Goal: Communication & Community: Answer question/provide support

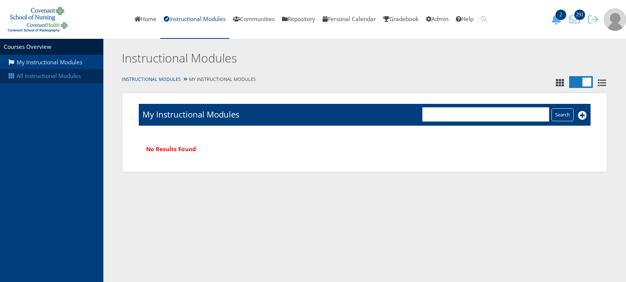
click at [55, 75] on link "All Instructional Modules" at bounding box center [51, 76] width 103 height 14
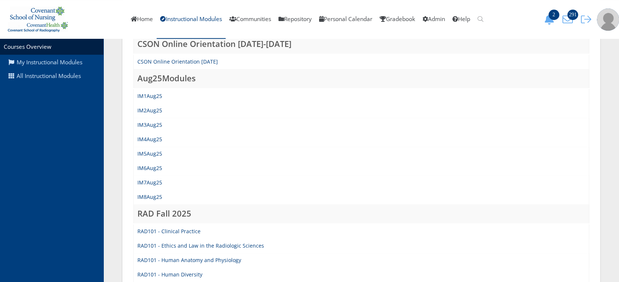
scroll to position [158, 0]
click at [150, 139] on link "IM4Aug25" at bounding box center [149, 140] width 25 height 7
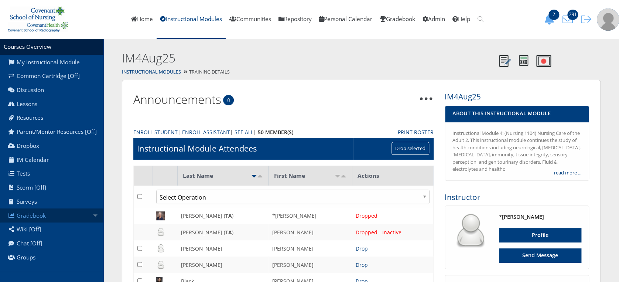
click at [61, 222] on link "Gradebook" at bounding box center [51, 215] width 103 height 14
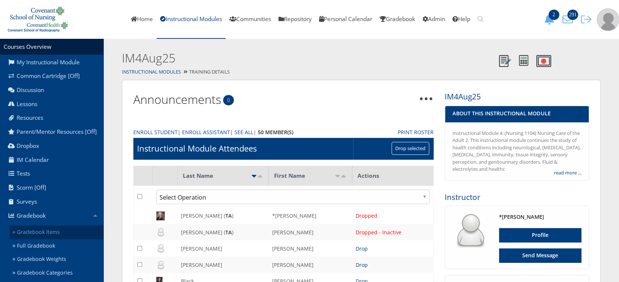
click at [65, 236] on link "Gradebook Items" at bounding box center [57, 232] width 94 height 14
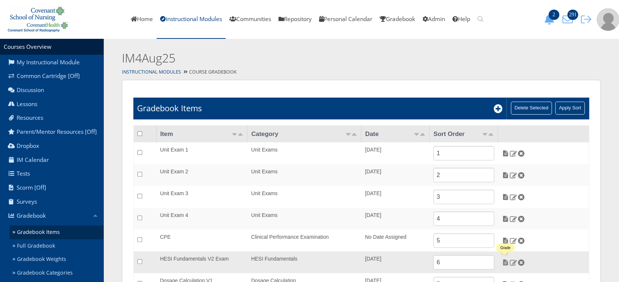
click at [505, 263] on img at bounding box center [505, 262] width 8 height 7
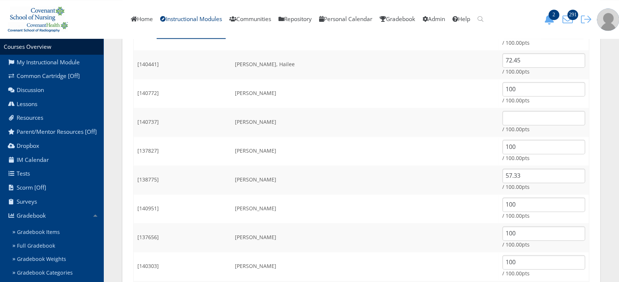
scroll to position [369, 0]
click at [502, 119] on input "text" at bounding box center [543, 119] width 83 height 14
type input "100"
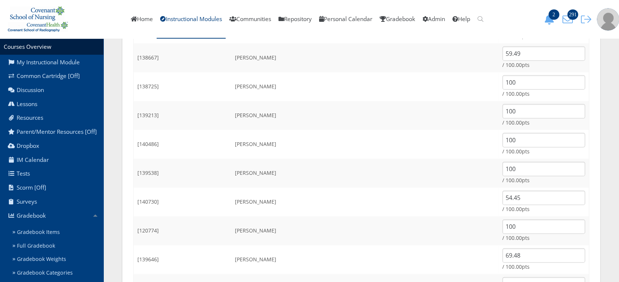
scroll to position [726, 0]
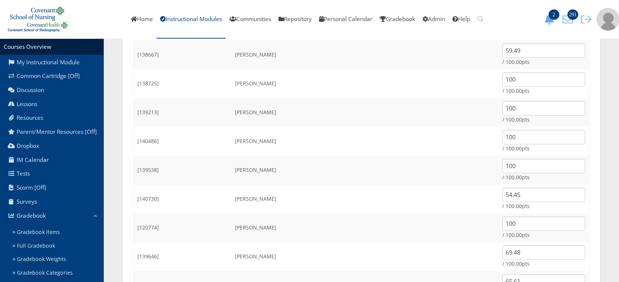
drag, startPoint x: 615, startPoint y: 216, endPoint x: 614, endPoint y: 238, distance: 22.2
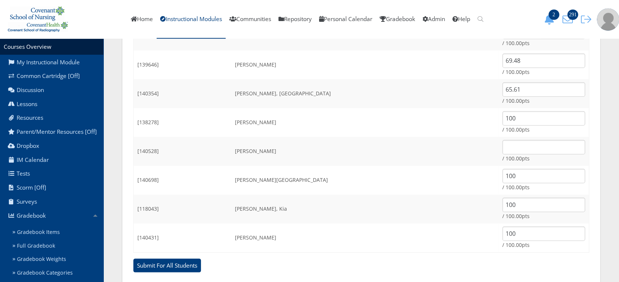
scroll to position [936, 0]
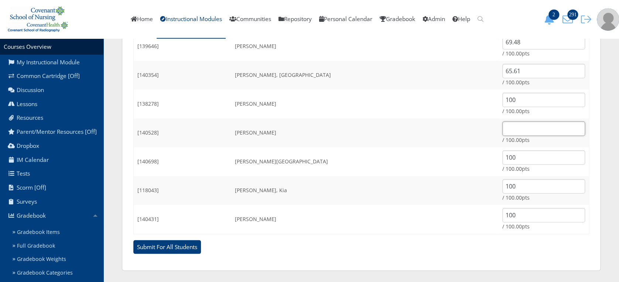
click at [502, 131] on input "text" at bounding box center [543, 128] width 83 height 14
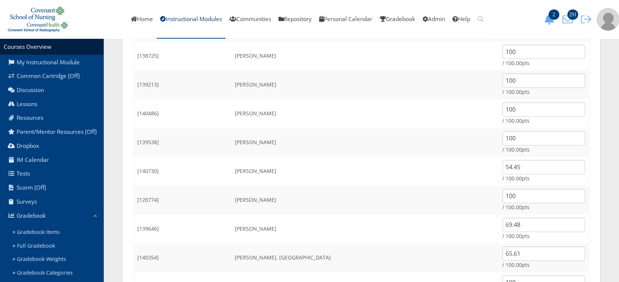
scroll to position [791, 0]
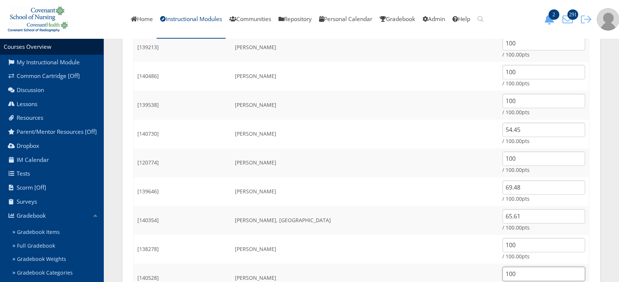
click at [508, 273] on input "100" at bounding box center [543, 274] width 83 height 14
type input "100"
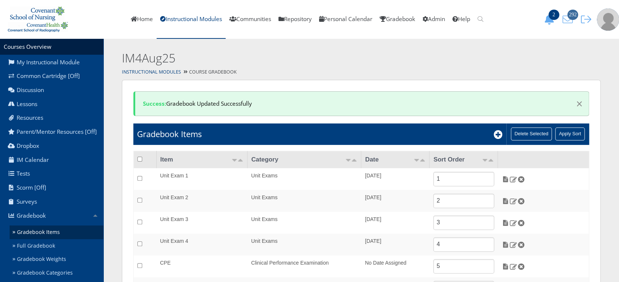
click at [578, 14] on span "292" at bounding box center [572, 15] width 11 height 10
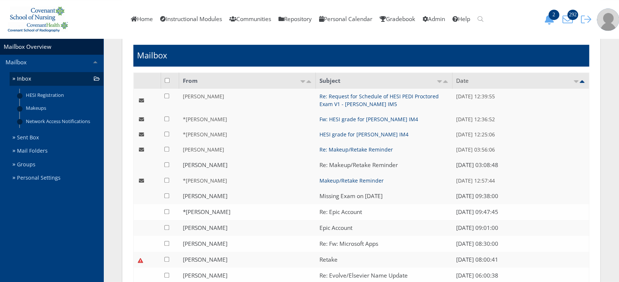
scroll to position [204, 0]
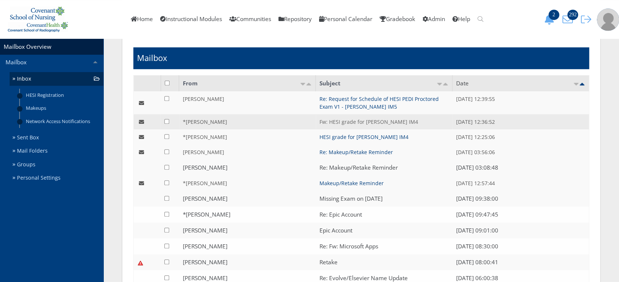
click at [341, 122] on link "Fw: HESI grade for [PERSON_NAME] IM4" at bounding box center [368, 121] width 99 height 7
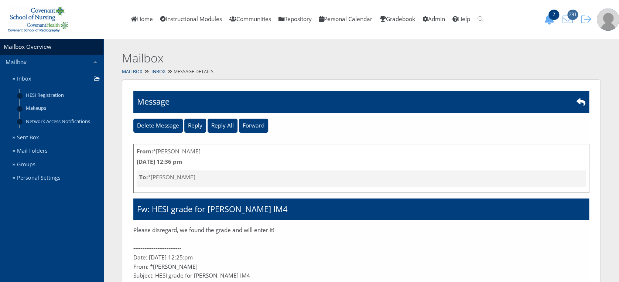
click at [571, 21] on icon "291" at bounding box center [568, 19] width 16 height 10
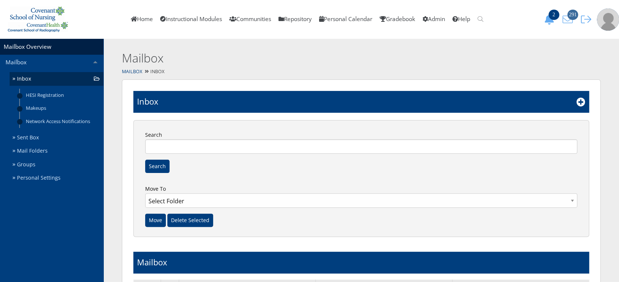
click at [565, 21] on icon "291" at bounding box center [568, 19] width 16 height 10
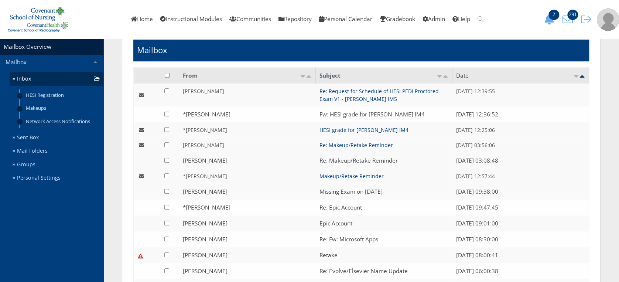
scroll to position [197, 0]
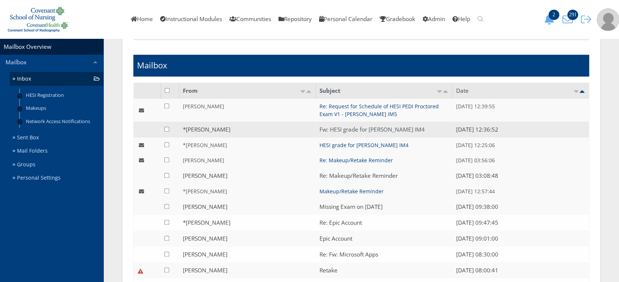
click at [388, 131] on link "Fw: HESI grade for [PERSON_NAME] IM4" at bounding box center [371, 130] width 105 height 8
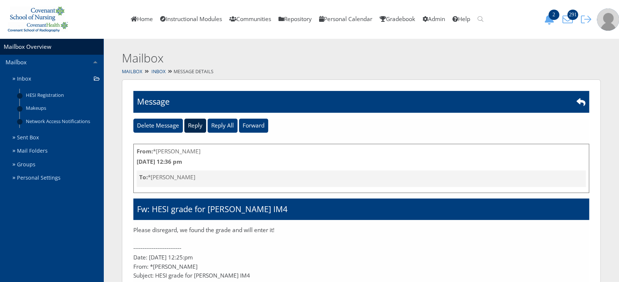
click at [195, 127] on input "Reply" at bounding box center [195, 126] width 22 height 14
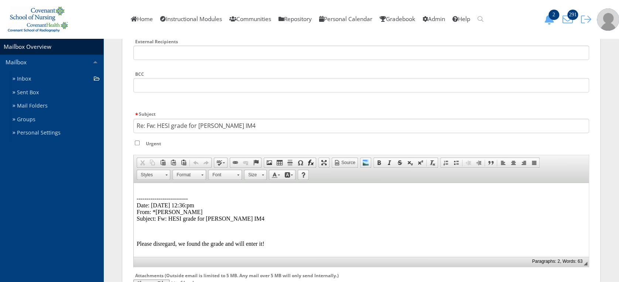
scroll to position [138, 0]
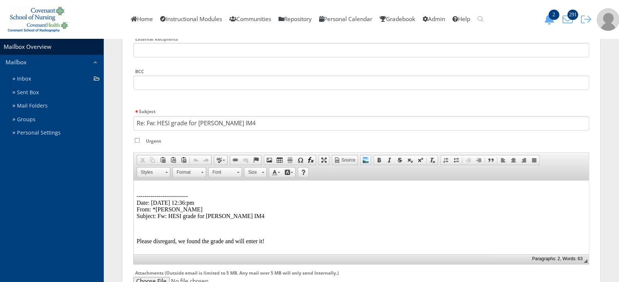
click at [157, 188] on p "-------------------------- Date: 08/29/2025 12:36:pm From: *Lorrie Burnett Subj…" at bounding box center [361, 202] width 449 height 33
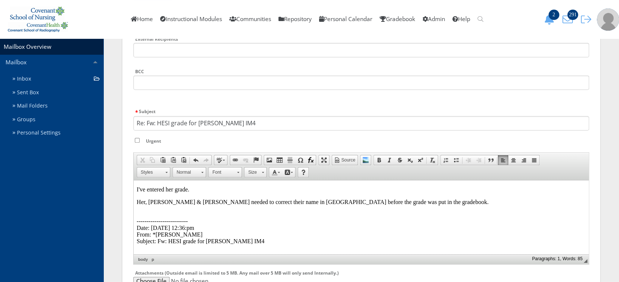
click at [138, 213] on p "-------------------------- Date: 08/29/2025 12:36:pm From: *Lorrie Burnett Subj…" at bounding box center [361, 227] width 449 height 33
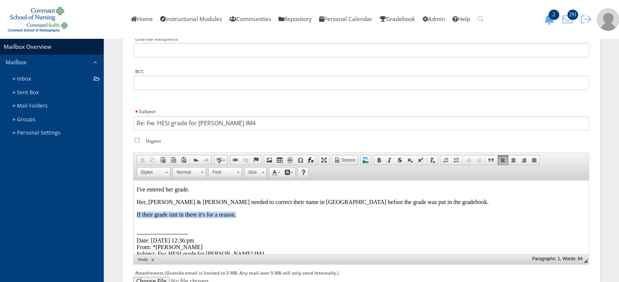
drag, startPoint x: 241, startPoint y: 217, endPoint x: 131, endPoint y: 210, distance: 109.9
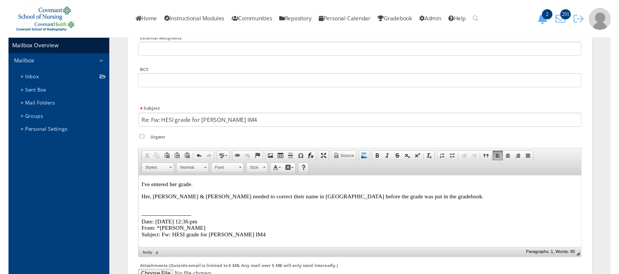
scroll to position [230, 0]
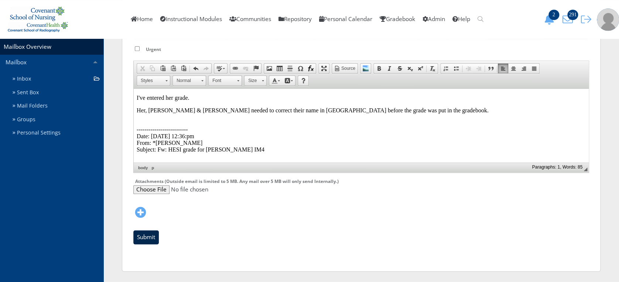
click at [134, 236] on input "Submit" at bounding box center [145, 237] width 25 height 14
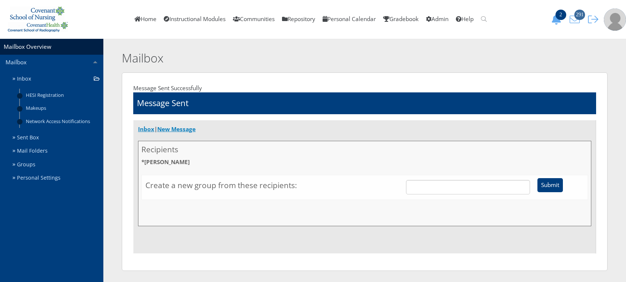
click at [569, 17] on icon "291" at bounding box center [575, 19] width 16 height 10
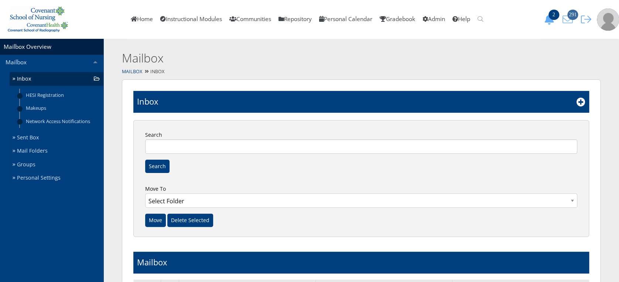
click at [569, 19] on span "291" at bounding box center [572, 15] width 11 height 10
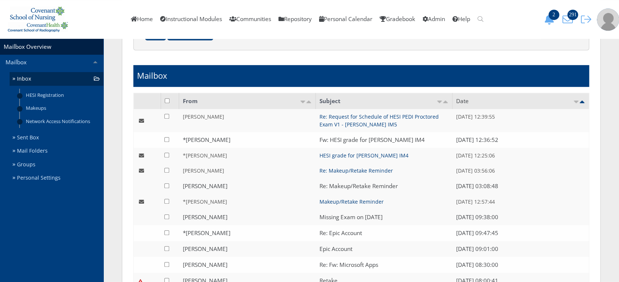
scroll to position [184, 0]
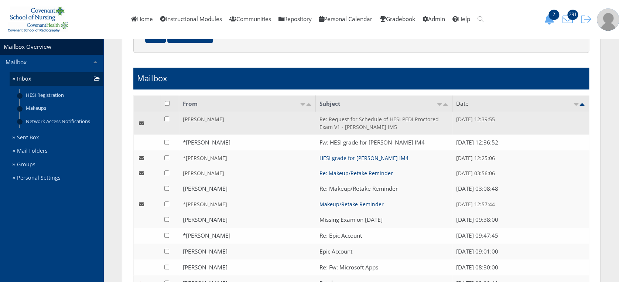
click at [369, 123] on link "Re: Request for Schedule of HESI PEDI Proctored Exam V1 - [PERSON_NAME] IM5" at bounding box center [378, 123] width 119 height 15
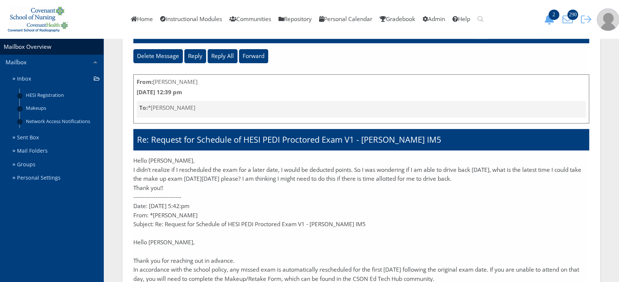
scroll to position [69, 0]
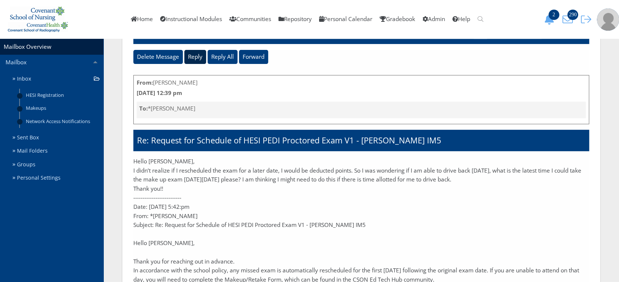
click at [197, 57] on input "Reply" at bounding box center [195, 57] width 22 height 14
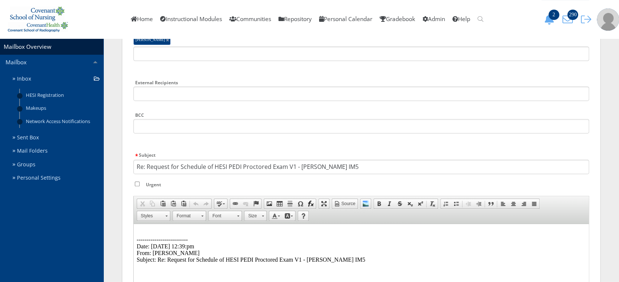
scroll to position [98, 0]
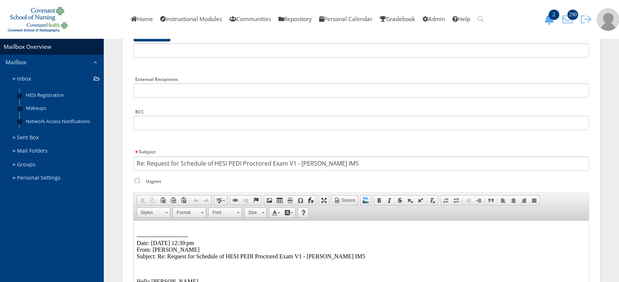
click at [141, 227] on p "-------------------------- Date: 08/29/2025 12:39:pm From: Jessica Longoria Sub…" at bounding box center [361, 242] width 449 height 33
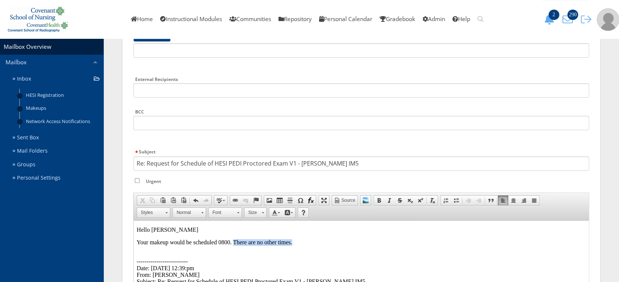
drag, startPoint x: 292, startPoint y: 242, endPoint x: 234, endPoint y: 241, distance: 57.6
click at [234, 241] on p "Your makeup would be scheduled 0800. There are no other times." at bounding box center [361, 242] width 449 height 7
click at [217, 242] on p "Your makeup would be scheduled 0800." at bounding box center [361, 242] width 449 height 7
click at [310, 246] on p "Your makeup would be scheduled at 0800." at bounding box center [361, 242] width 449 height 7
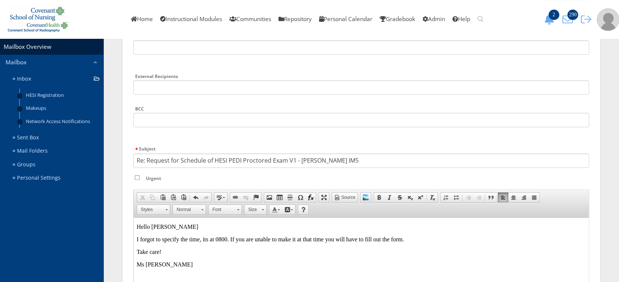
scroll to position [102, 0]
click at [137, 237] on p "I forgot to specify the time, its at 0800. If you are unable to make it at that…" at bounding box center [361, 237] width 449 height 7
click at [242, 238] on p "My apologies, I forgot to specify the time, its at 0800. If you are unable to m…" at bounding box center [361, 237] width 449 height 7
click at [460, 236] on p "My apologies, I forgot to specify the time, it's at 0800. If you are unable to …" at bounding box center [361, 237] width 449 height 7
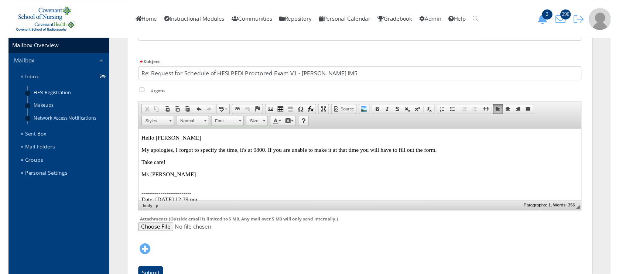
scroll to position [186, 0]
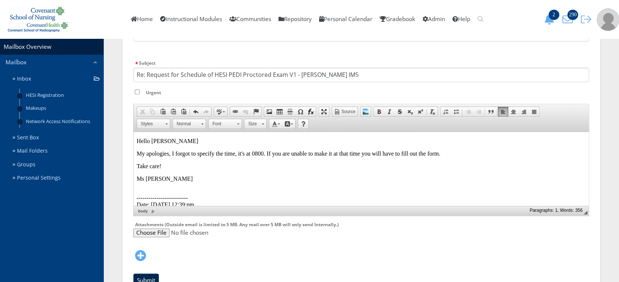
click at [157, 277] on input "Submit" at bounding box center [145, 280] width 25 height 14
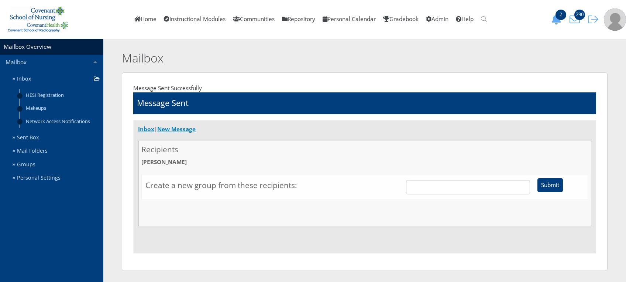
click at [157, 277] on html "You are previewing v9, to return to v8 please close this tab. Changes here will…" at bounding box center [313, 141] width 626 height 282
click at [138, 18] on link "Home" at bounding box center [146, 19] width 30 height 39
